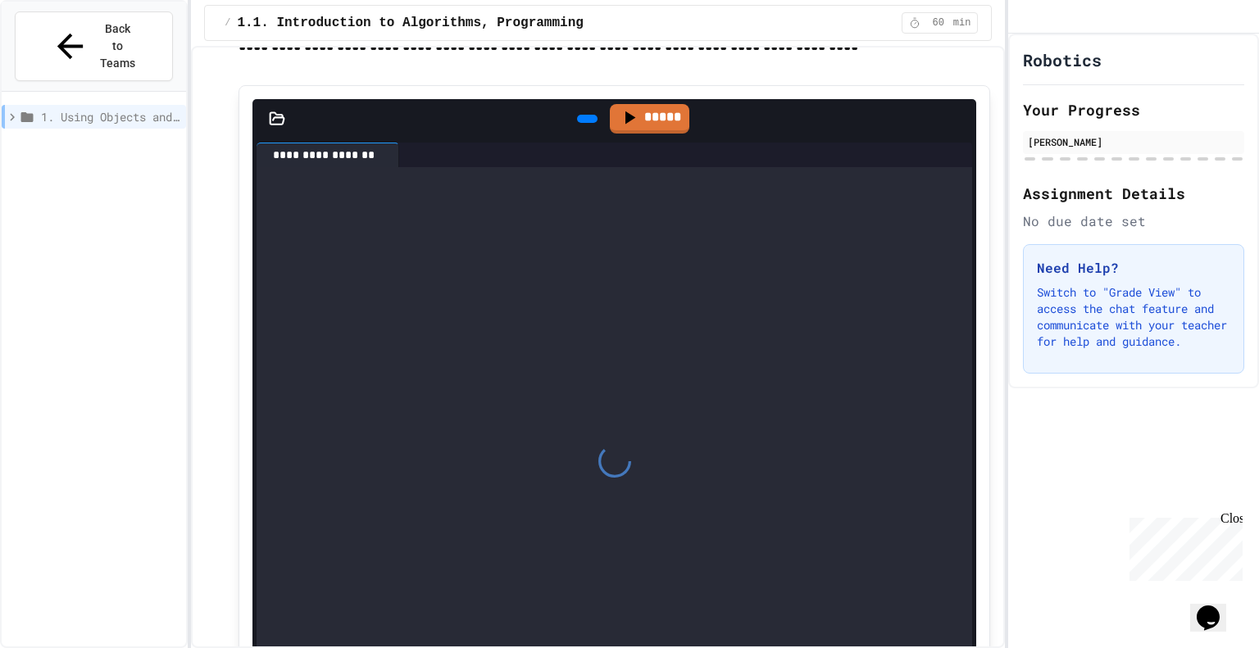
scroll to position [12786, 0]
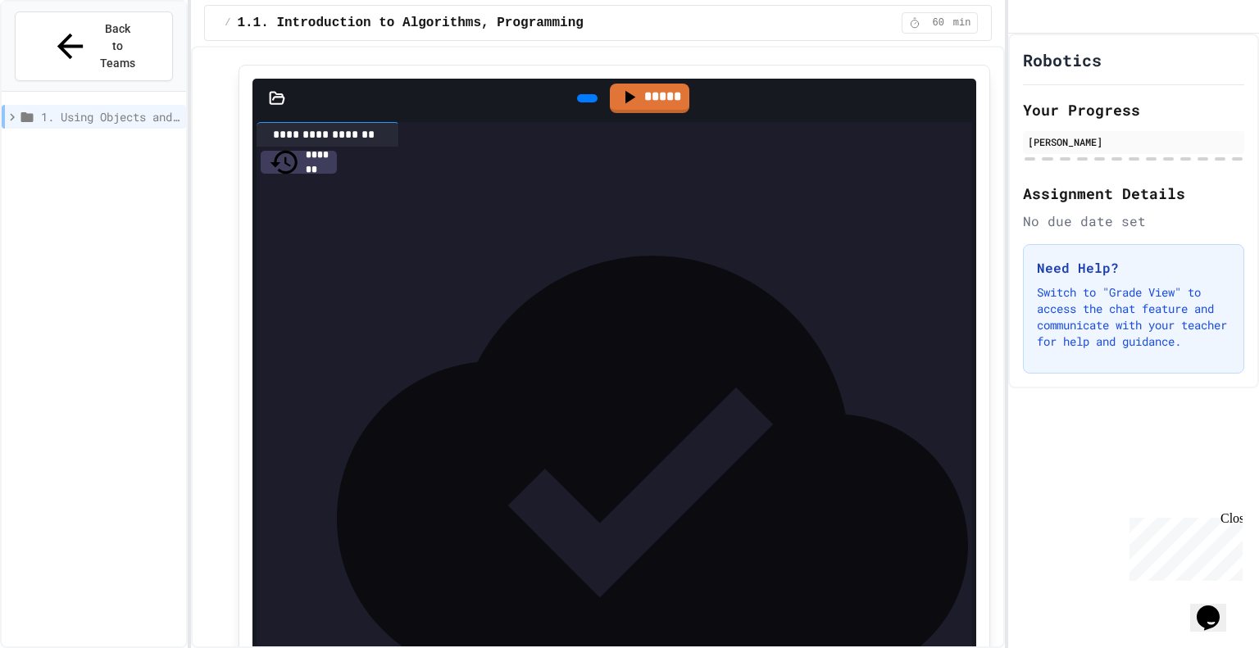
click at [453, 246] on span "****" at bounding box center [440, 239] width 26 height 11
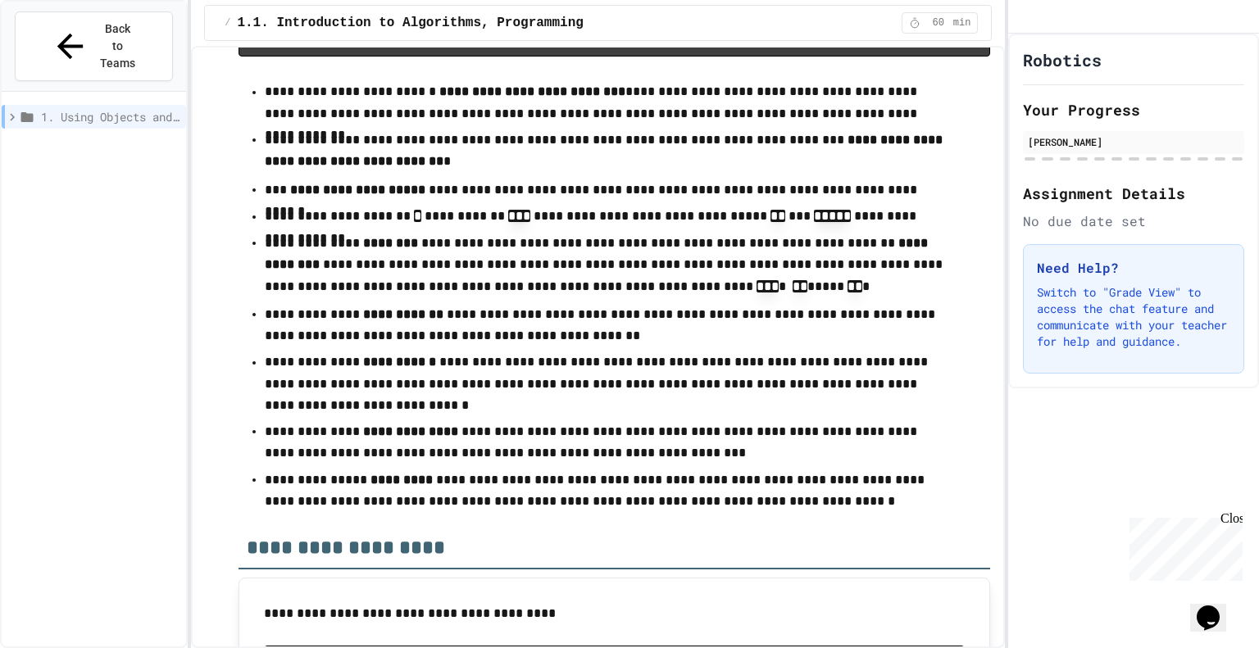
scroll to position [0, 0]
